Goal: Information Seeking & Learning: Find specific fact

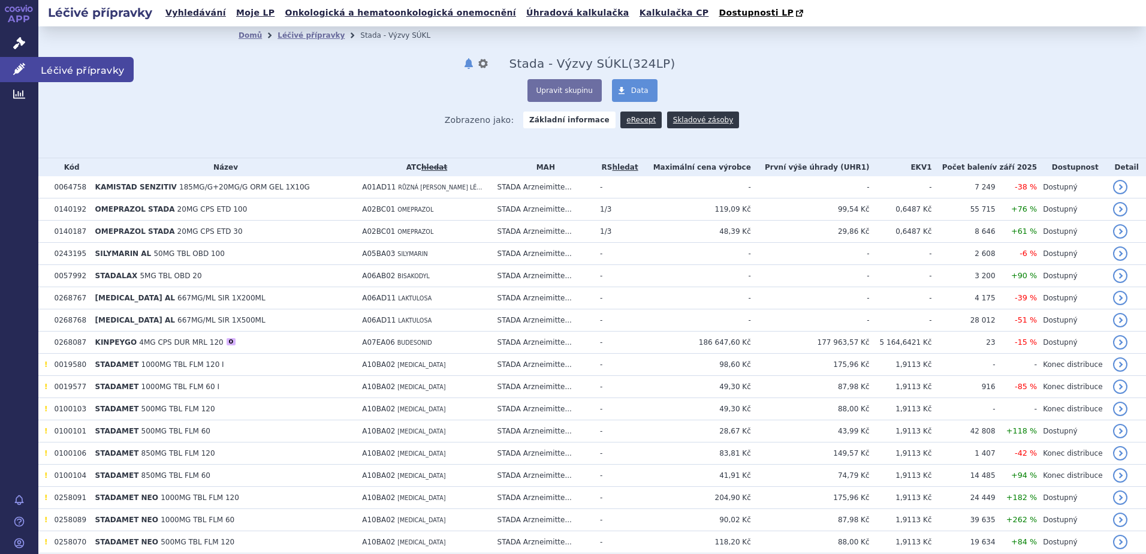
click at [23, 68] on icon at bounding box center [19, 69] width 12 height 12
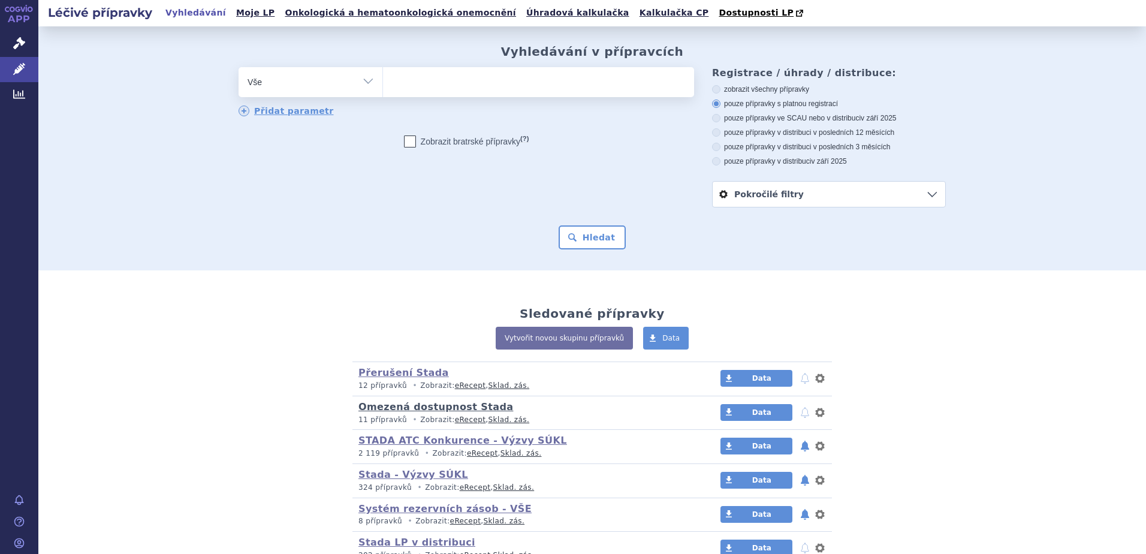
click at [430, 409] on link "Omezená dostupnost Stada" at bounding box center [435, 406] width 155 height 11
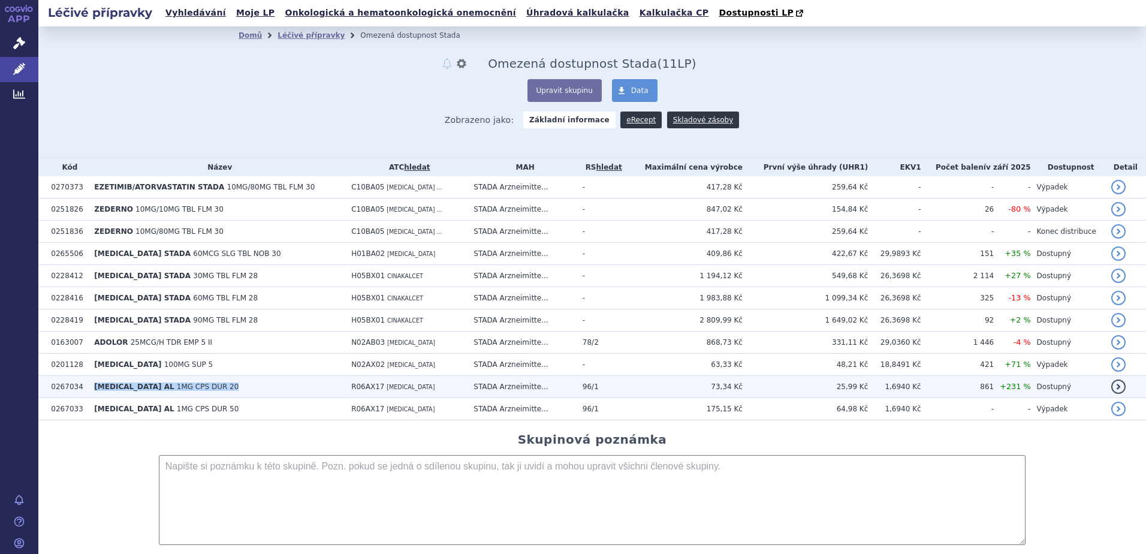
drag, startPoint x: 200, startPoint y: 388, endPoint x: 96, endPoint y: 392, distance: 104.4
click at [96, 392] on td "KETOTIFEN AL 1MG CPS DUR 20" at bounding box center [216, 387] width 257 height 22
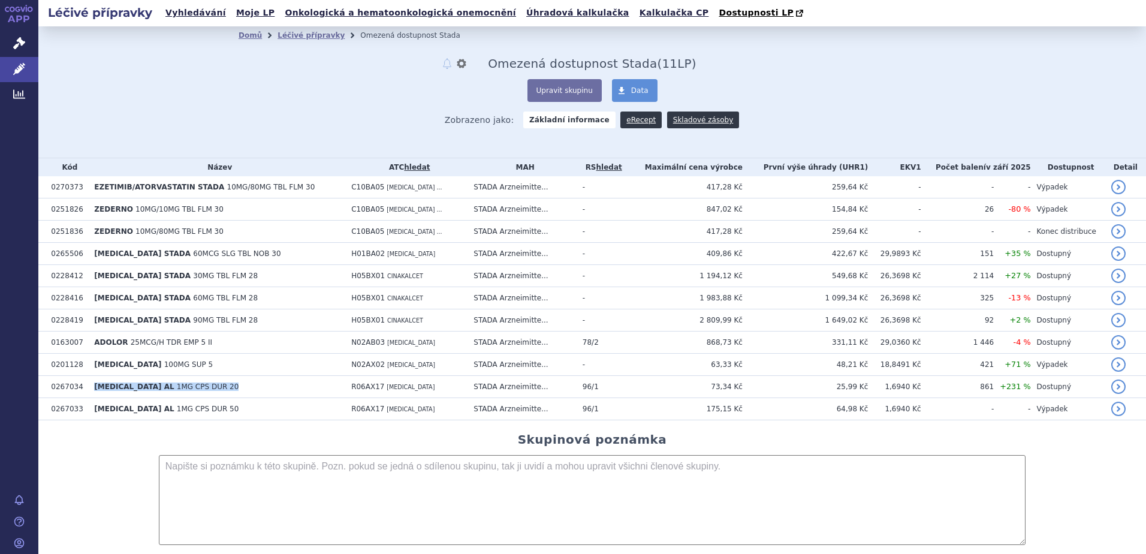
copy td "KETOTIFEN AL 1MG CPS DUR 20"
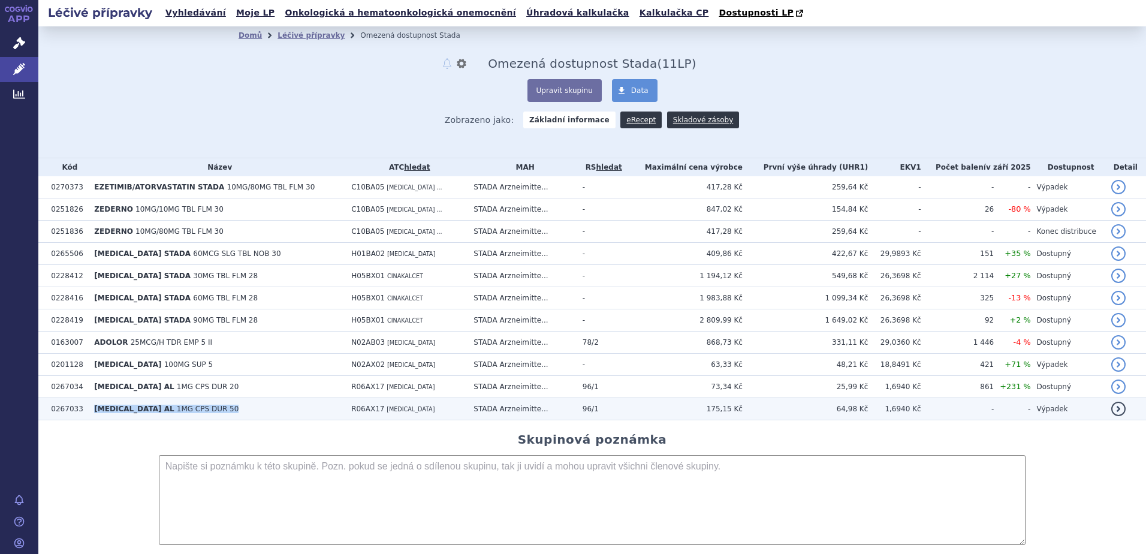
drag, startPoint x: 201, startPoint y: 409, endPoint x: 95, endPoint y: 414, distance: 106.2
click at [95, 414] on td "KETOTIFEN AL 1MG CPS DUR 50" at bounding box center [216, 409] width 257 height 22
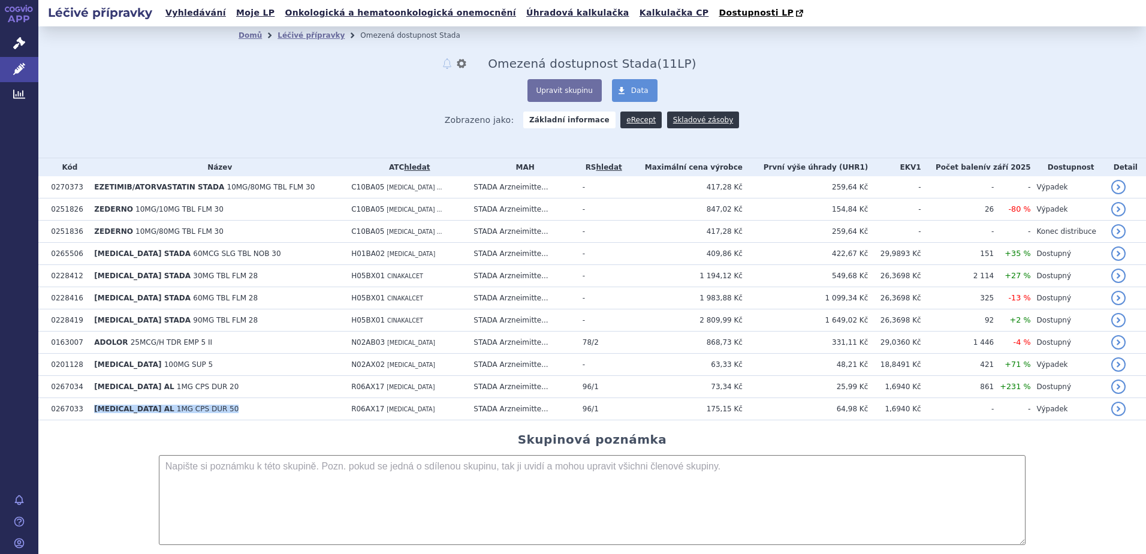
copy td "KETOTIFEN AL 1MG CPS DUR 50"
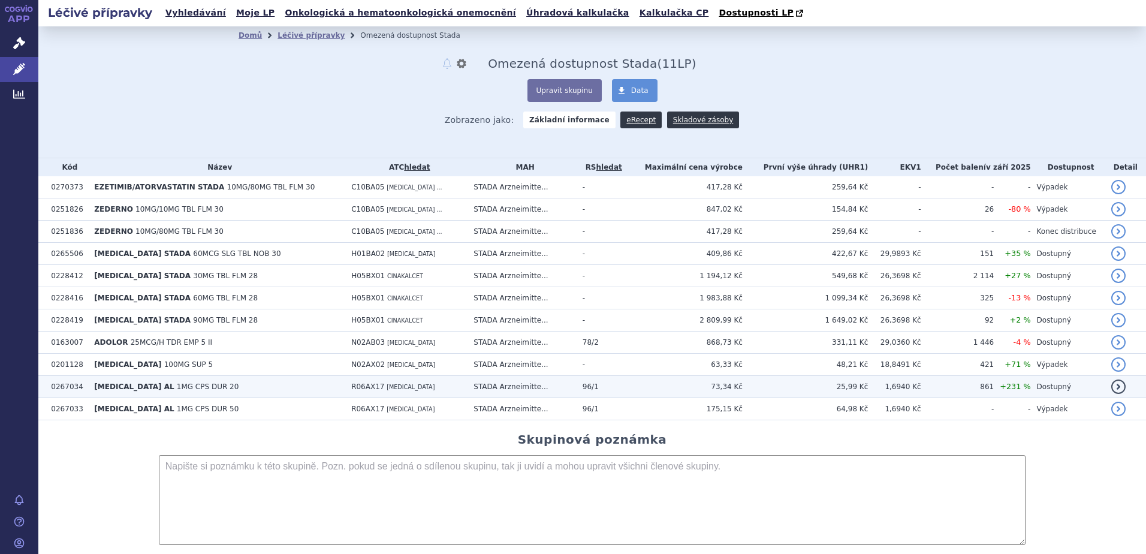
click at [123, 387] on span "[MEDICAL_DATA] AL" at bounding box center [134, 386] width 80 height 8
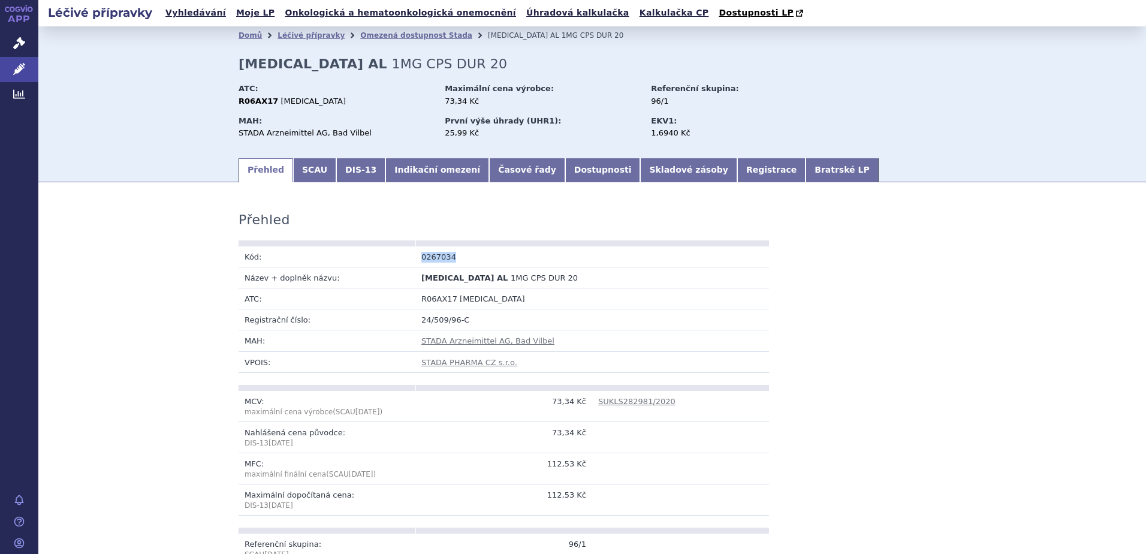
drag, startPoint x: 450, startPoint y: 255, endPoint x: 416, endPoint y: 258, distance: 33.7
click at [416, 258] on td "0267034" at bounding box center [503, 256] width 177 height 21
copy td "0267034"
drag, startPoint x: 534, startPoint y: 280, endPoint x: 413, endPoint y: 279, distance: 120.5
click at [415, 279] on td "KETOTIFEN AL 1MG CPS DUR 20" at bounding box center [503, 277] width 177 height 21
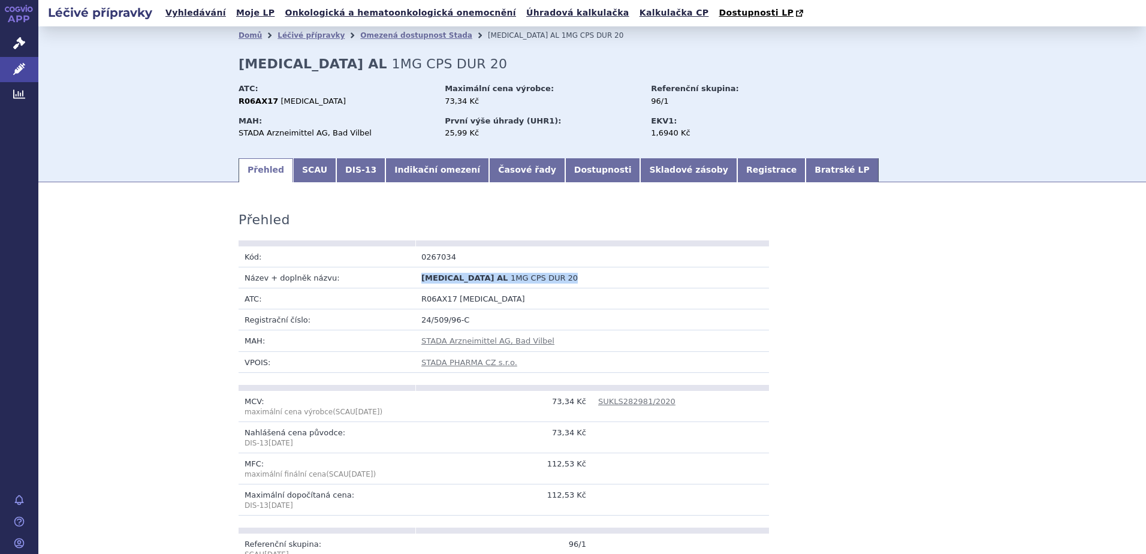
copy td "KETOTIFEN AL 1MG CPS DUR 20"
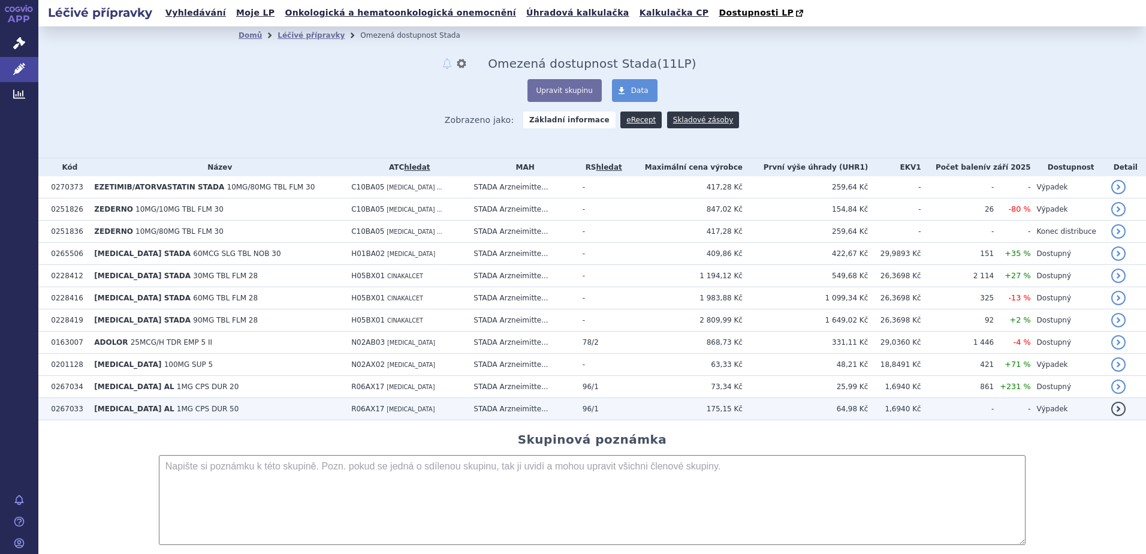
click at [180, 408] on span "1MG CPS DUR 50" at bounding box center [208, 409] width 62 height 8
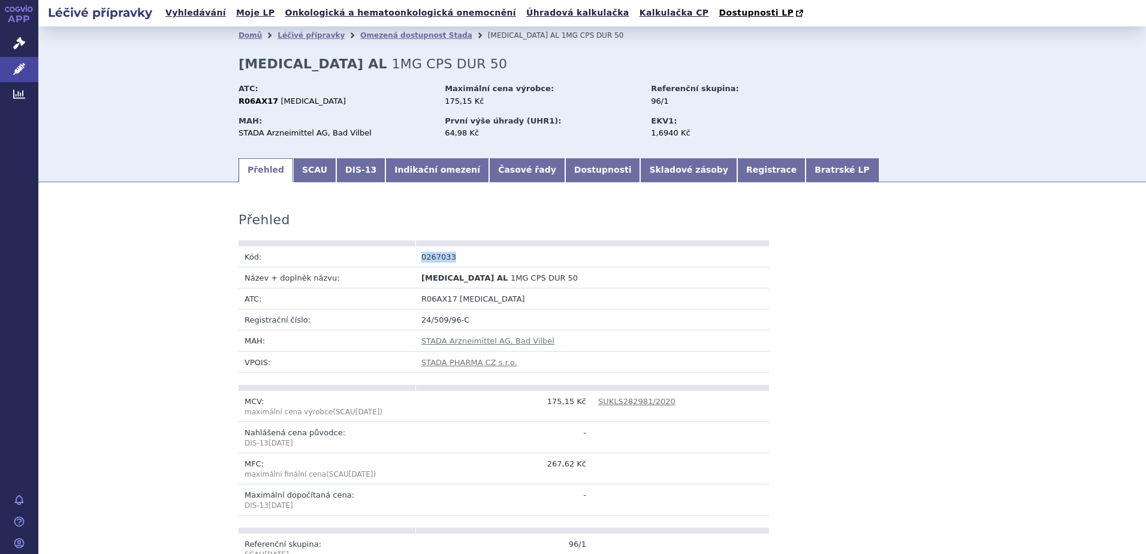
drag, startPoint x: 451, startPoint y: 261, endPoint x: 401, endPoint y: 261, distance: 49.8
click at [401, 261] on tr "Kód: 0267033" at bounding box center [504, 256] width 531 height 21
copy tr "Kód: 0267033"
click at [517, 299] on td "R06AX17 KETOTIFEN" at bounding box center [592, 298] width 354 height 21
drag, startPoint x: 531, startPoint y: 281, endPoint x: 417, endPoint y: 280, distance: 114.5
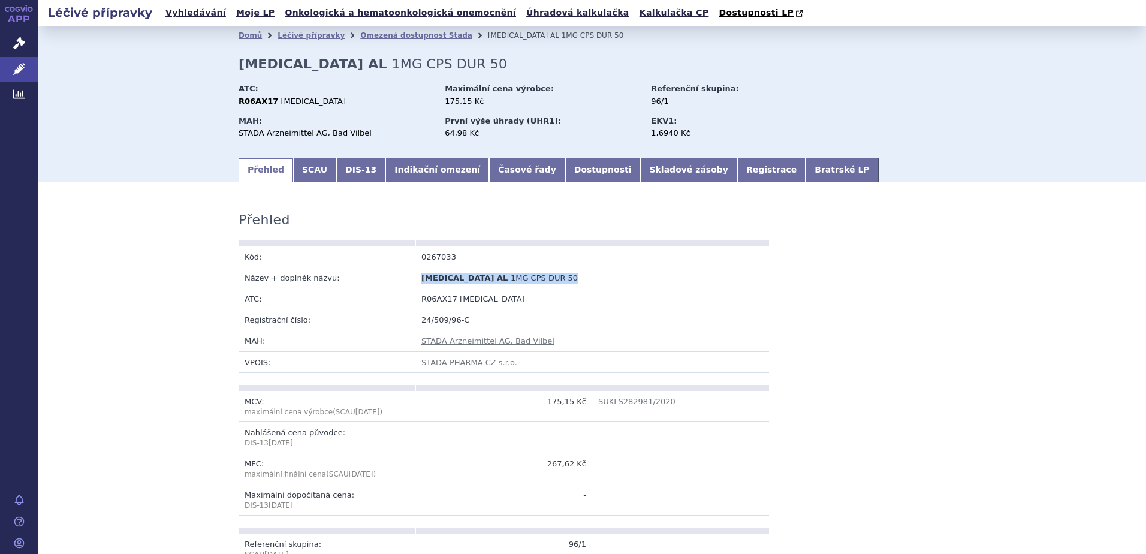
click at [417, 280] on td "KETOTIFEN AL 1MG CPS DUR 50" at bounding box center [503, 277] width 177 height 21
drag, startPoint x: 417, startPoint y: 280, endPoint x: 451, endPoint y: 297, distance: 38.1
click at [460, 297] on span "[MEDICAL_DATA]" at bounding box center [492, 298] width 65 height 9
drag, startPoint x: 535, startPoint y: 278, endPoint x: 414, endPoint y: 282, distance: 121.2
click at [415, 282] on td "KETOTIFEN AL 1MG CPS DUR 50" at bounding box center [503, 277] width 177 height 21
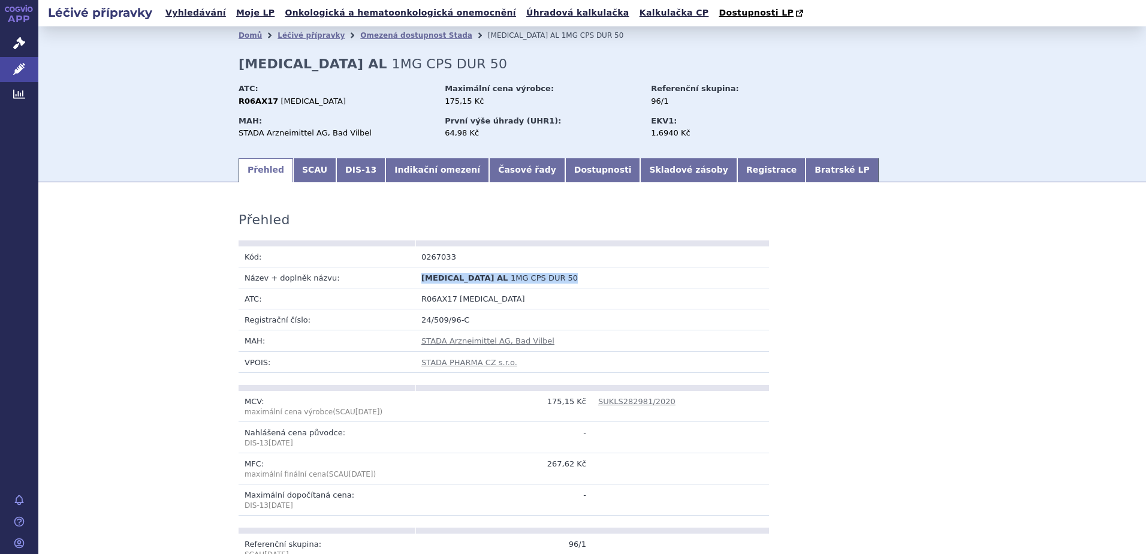
copy td "KETOTIFEN AL 1MG CPS DUR 50"
click at [565, 176] on link "Dostupnosti" at bounding box center [603, 170] width 76 height 24
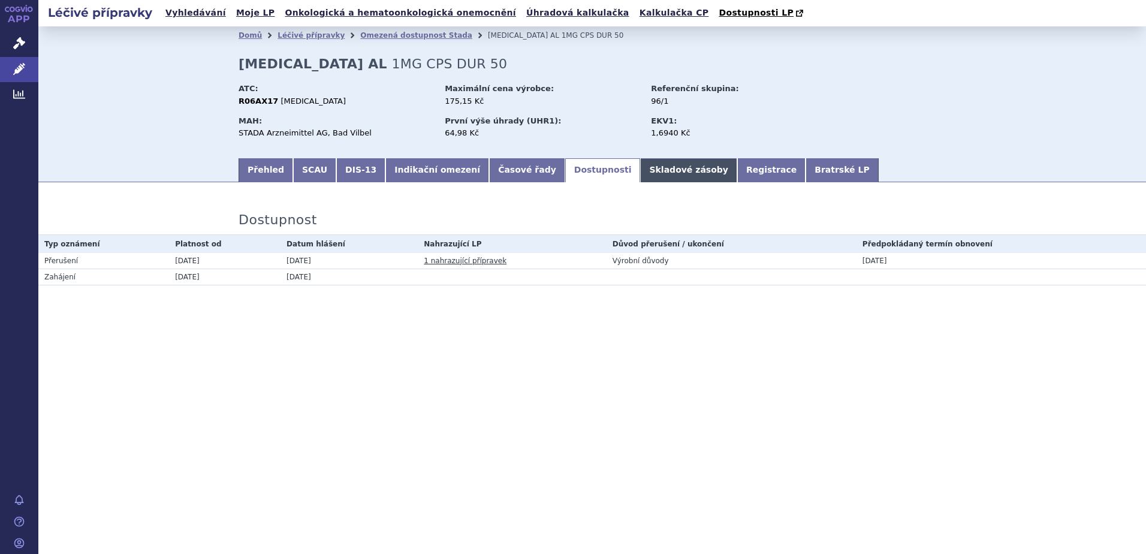
click at [640, 171] on link "Skladové zásoby" at bounding box center [688, 170] width 97 height 24
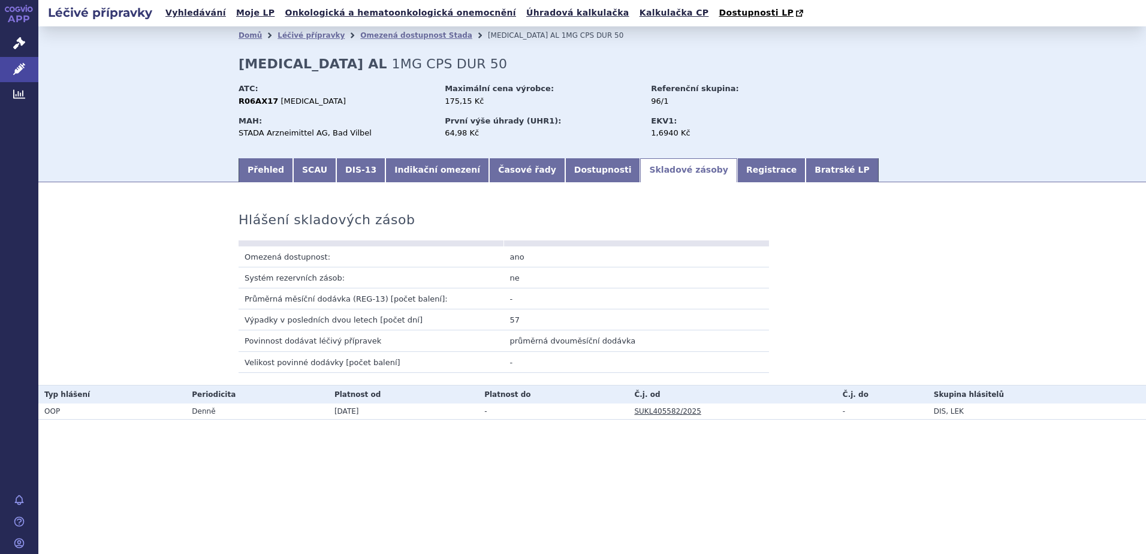
click at [669, 411] on link "SUKL405582/2025" at bounding box center [667, 411] width 67 height 8
click at [12, 67] on link "Léčivé přípravky" at bounding box center [19, 69] width 38 height 25
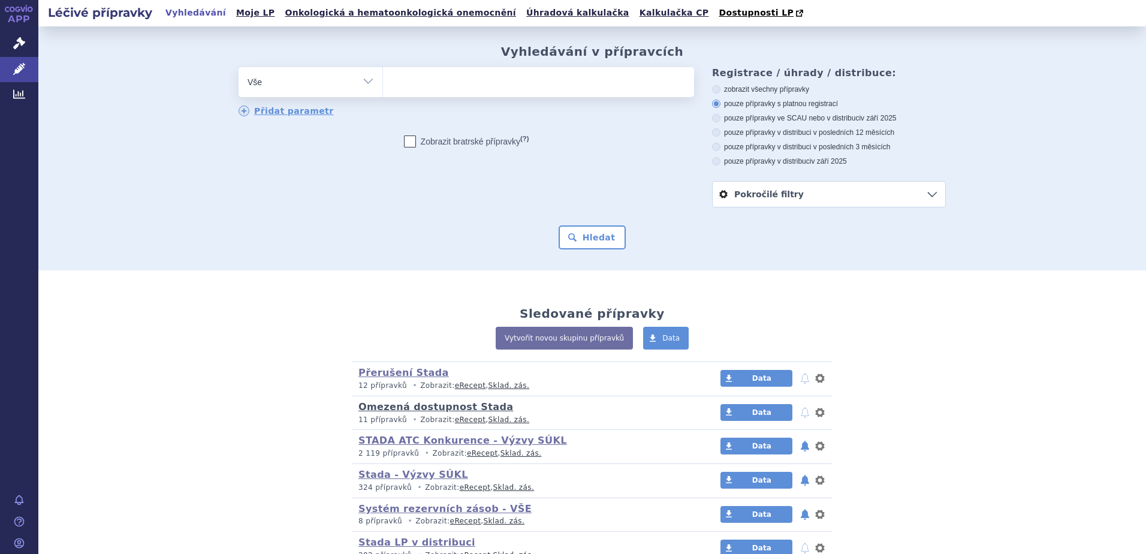
click at [423, 412] on link "Omezená dostupnost Stada" at bounding box center [435, 406] width 155 height 11
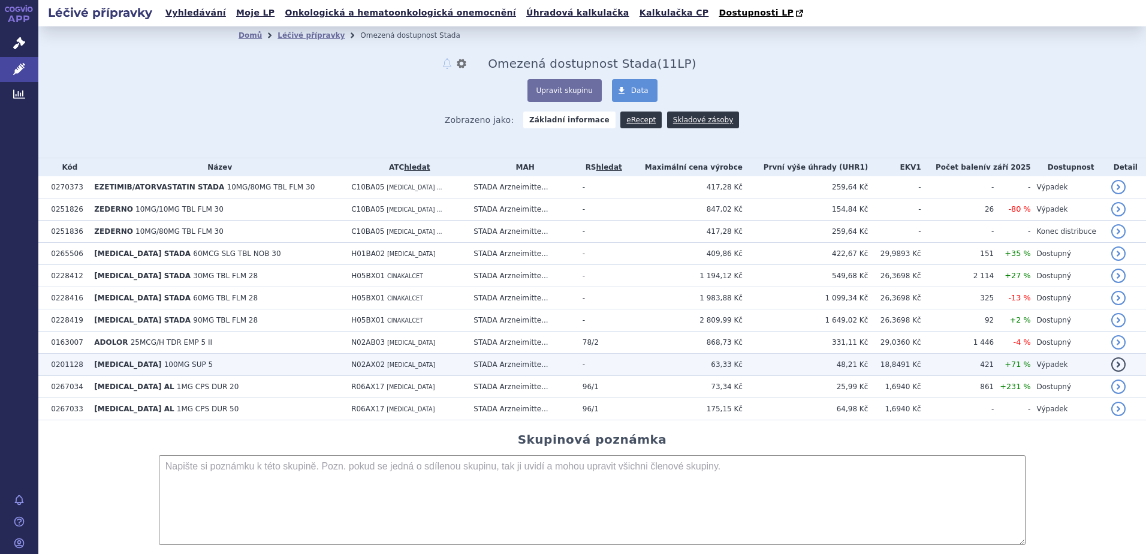
click at [120, 369] on span "TRAMAL" at bounding box center [127, 364] width 67 height 8
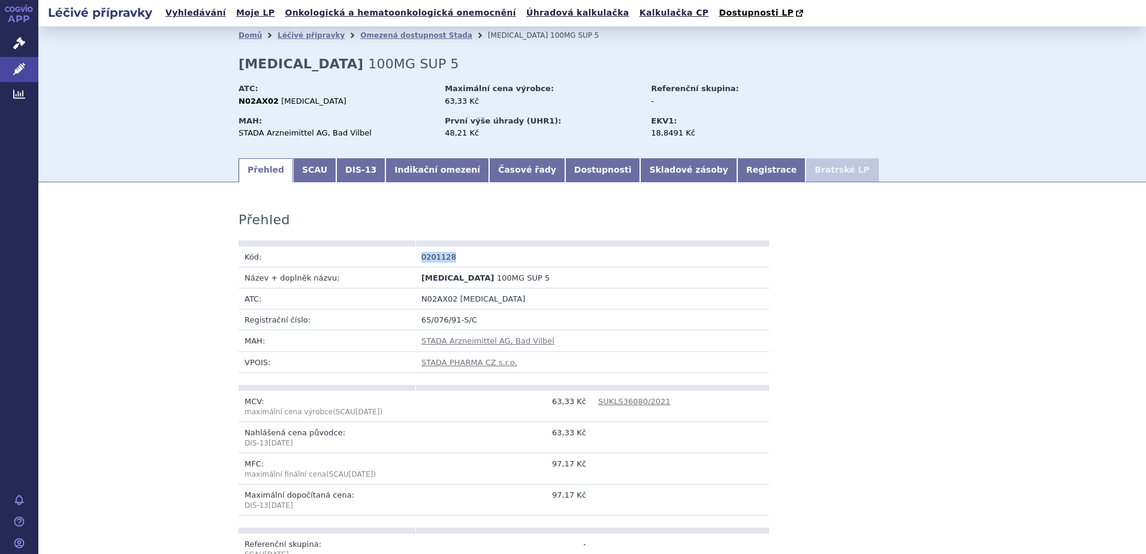
drag, startPoint x: 456, startPoint y: 258, endPoint x: 415, endPoint y: 260, distance: 40.2
click at [415, 260] on td "0201128" at bounding box center [503, 256] width 177 height 21
drag, startPoint x: 500, startPoint y: 279, endPoint x: 405, endPoint y: 278, distance: 95.3
click at [405, 278] on tr "Název + doplněk názvu: TRAMAL 100MG SUP 5" at bounding box center [504, 277] width 531 height 21
copy tr "Název + doplněk názvu: TRAMAL 100MG SUP 5"
